Goal: Task Accomplishment & Management: Manage account settings

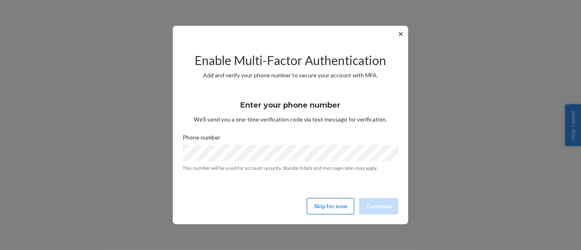
click at [342, 213] on button "Skip for now" at bounding box center [330, 206] width 47 height 16
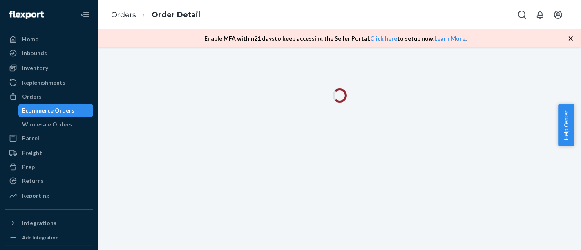
drag, startPoint x: 40, startPoint y: 108, endPoint x: 49, endPoint y: 104, distance: 9.3
click at [40, 108] on div "Ecommerce Orders" at bounding box center [48, 110] width 52 height 8
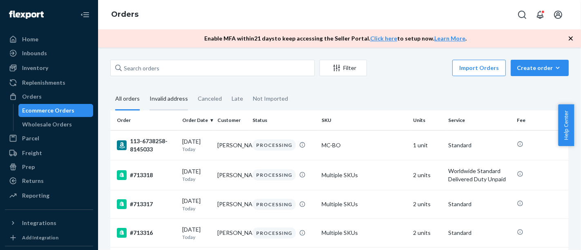
click at [168, 103] on div "Invalid address" at bounding box center [169, 99] width 38 height 22
click at [145, 88] on input "Invalid address" at bounding box center [145, 88] width 0 height 0
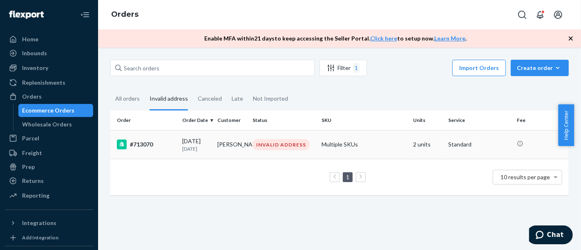
click at [154, 136] on td "#713070" at bounding box center [144, 144] width 69 height 29
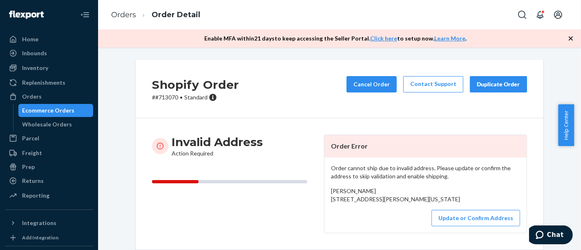
drag, startPoint x: 411, startPoint y: 207, endPoint x: 327, endPoint y: 201, distance: 84.0
click at [327, 201] on div "Order cannot ship due to invalid address. Please update or confirm the address …" at bounding box center [426, 194] width 202 height 75
copy span "[STREET_ADDRESS][PERSON_NAME][US_STATE]"
click at [469, 226] on button "Update or Confirm Address" at bounding box center [476, 218] width 89 height 16
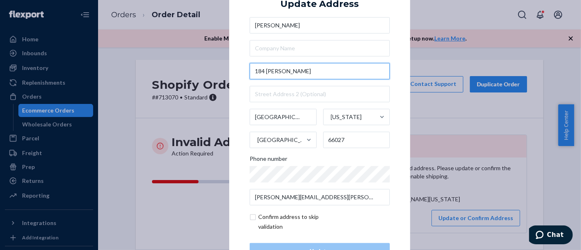
click at [280, 67] on input "184 [PERSON_NAME]" at bounding box center [320, 71] width 140 height 16
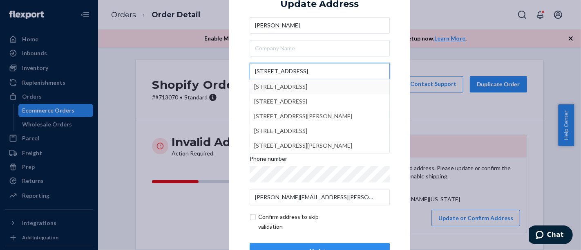
type input "[STREET_ADDRESS]"
click at [398, 71] on div "× Update Address [PERSON_NAME] [STREET_ADDRESS][PERSON_NAME] [STREET_ADDRESS] […" at bounding box center [319, 124] width 181 height 309
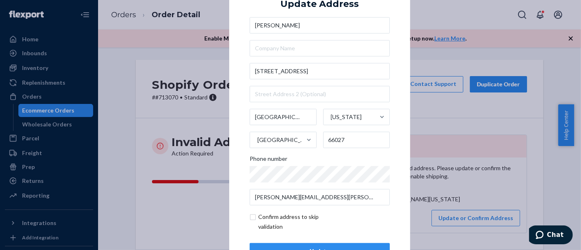
scroll to position [29, 0]
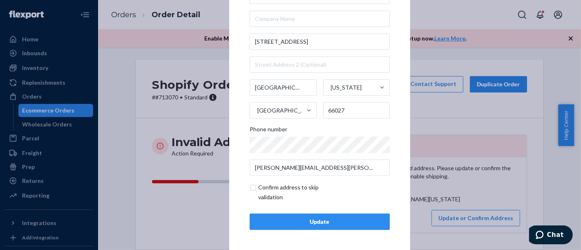
click at [322, 222] on div "Update" at bounding box center [320, 221] width 126 height 8
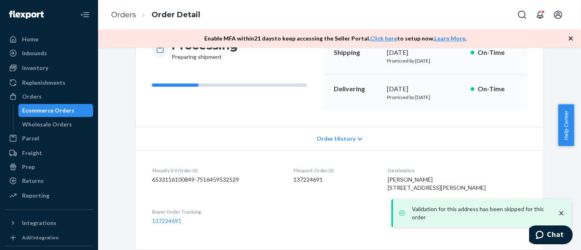
scroll to position [181, 0]
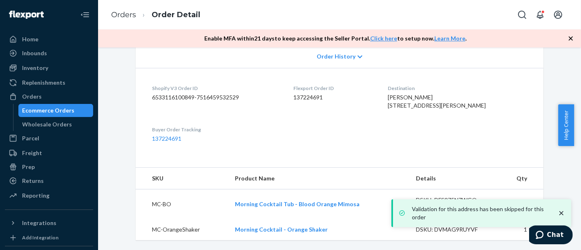
click at [68, 111] on div "Ecommerce Orders" at bounding box center [48, 110] width 52 height 8
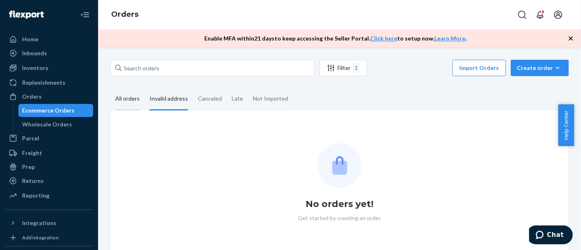
click at [125, 102] on div "All orders" at bounding box center [127, 99] width 25 height 22
click at [110, 88] on input "All orders" at bounding box center [110, 88] width 0 height 0
